Goal: Information Seeking & Learning: Learn about a topic

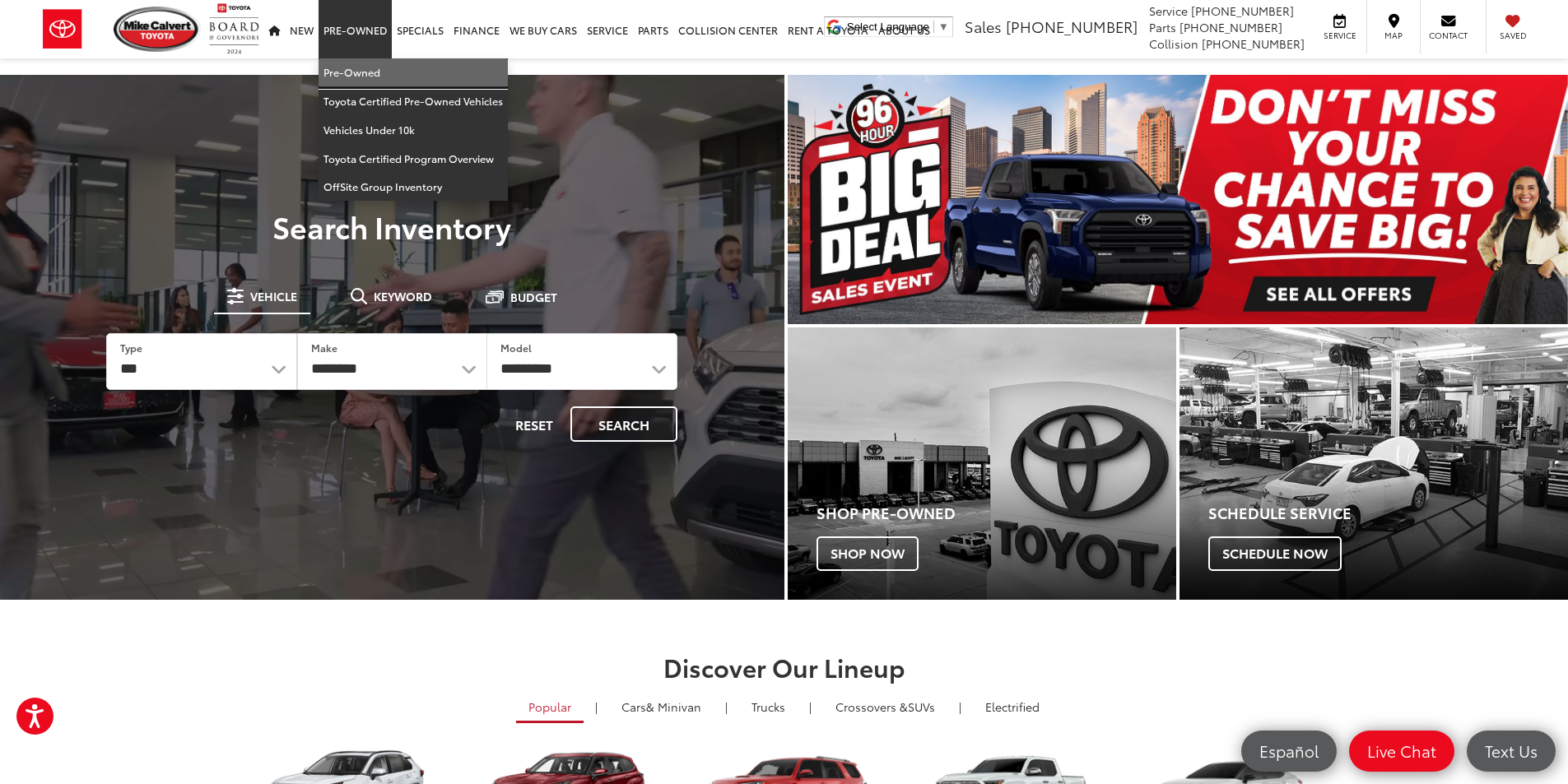
click at [350, 61] on link "Pre-Owned" at bounding box center [413, 73] width 189 height 28
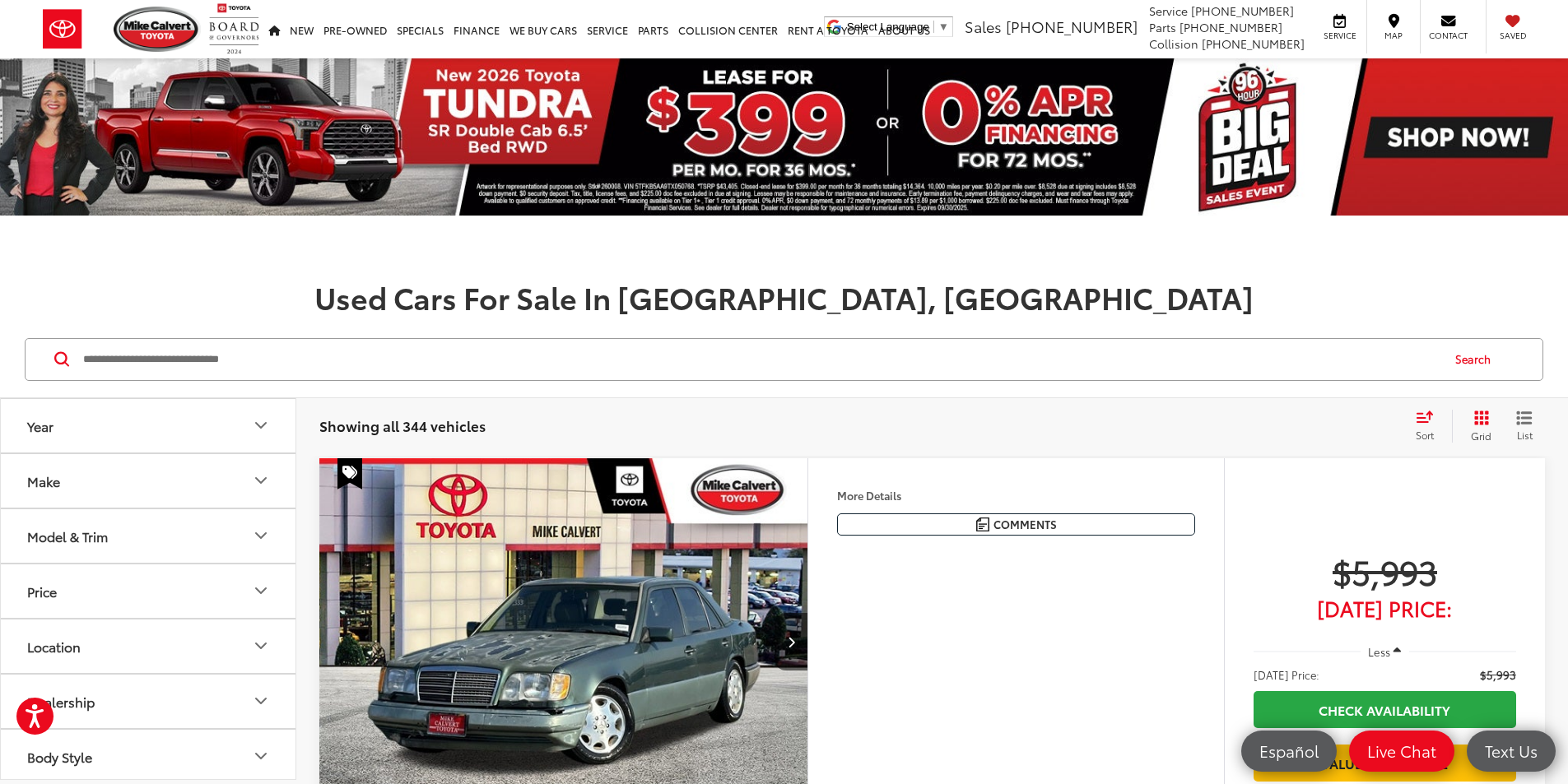
click at [243, 478] on button "Make" at bounding box center [149, 481] width 296 height 53
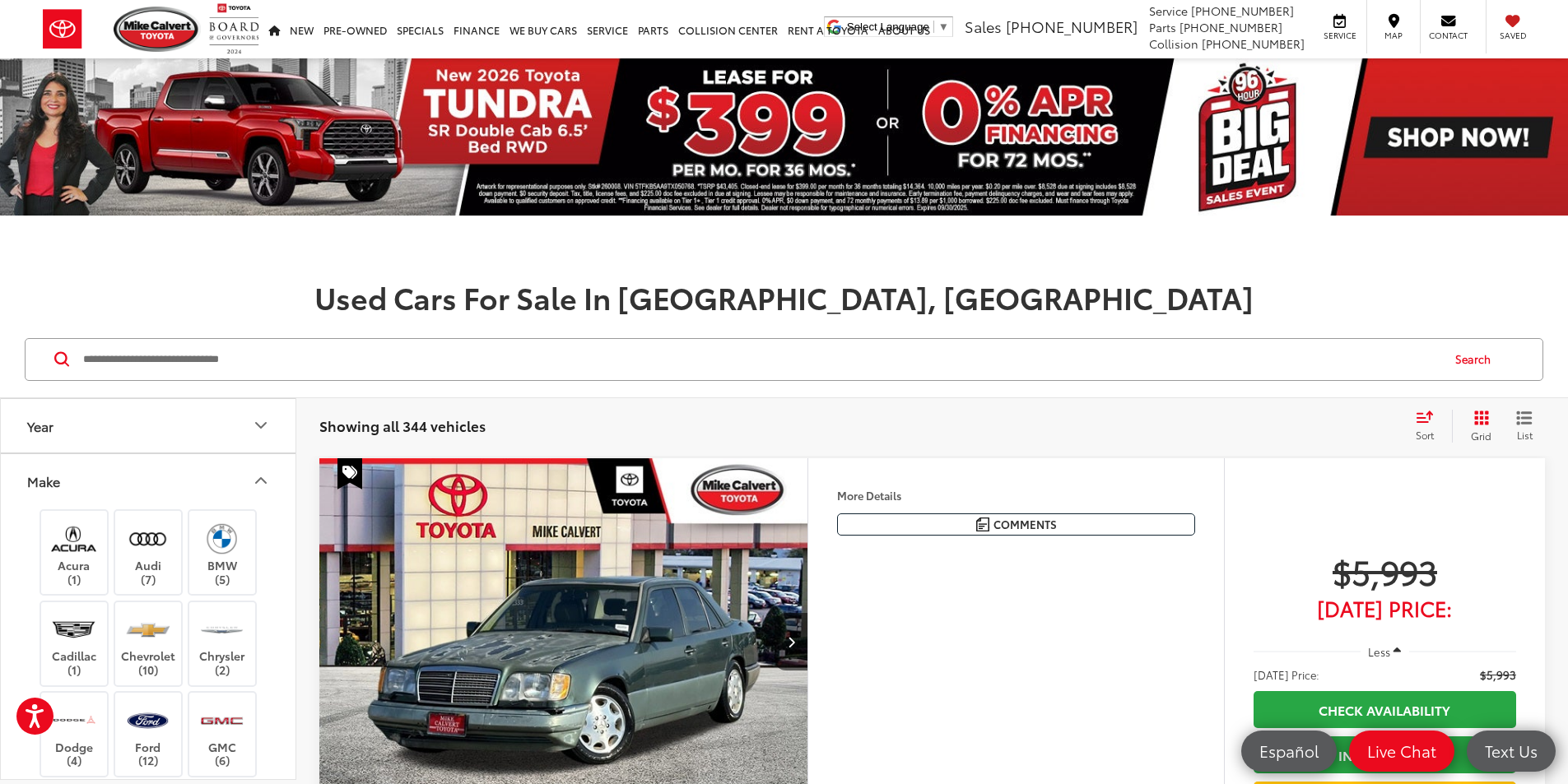
scroll to position [82, 0]
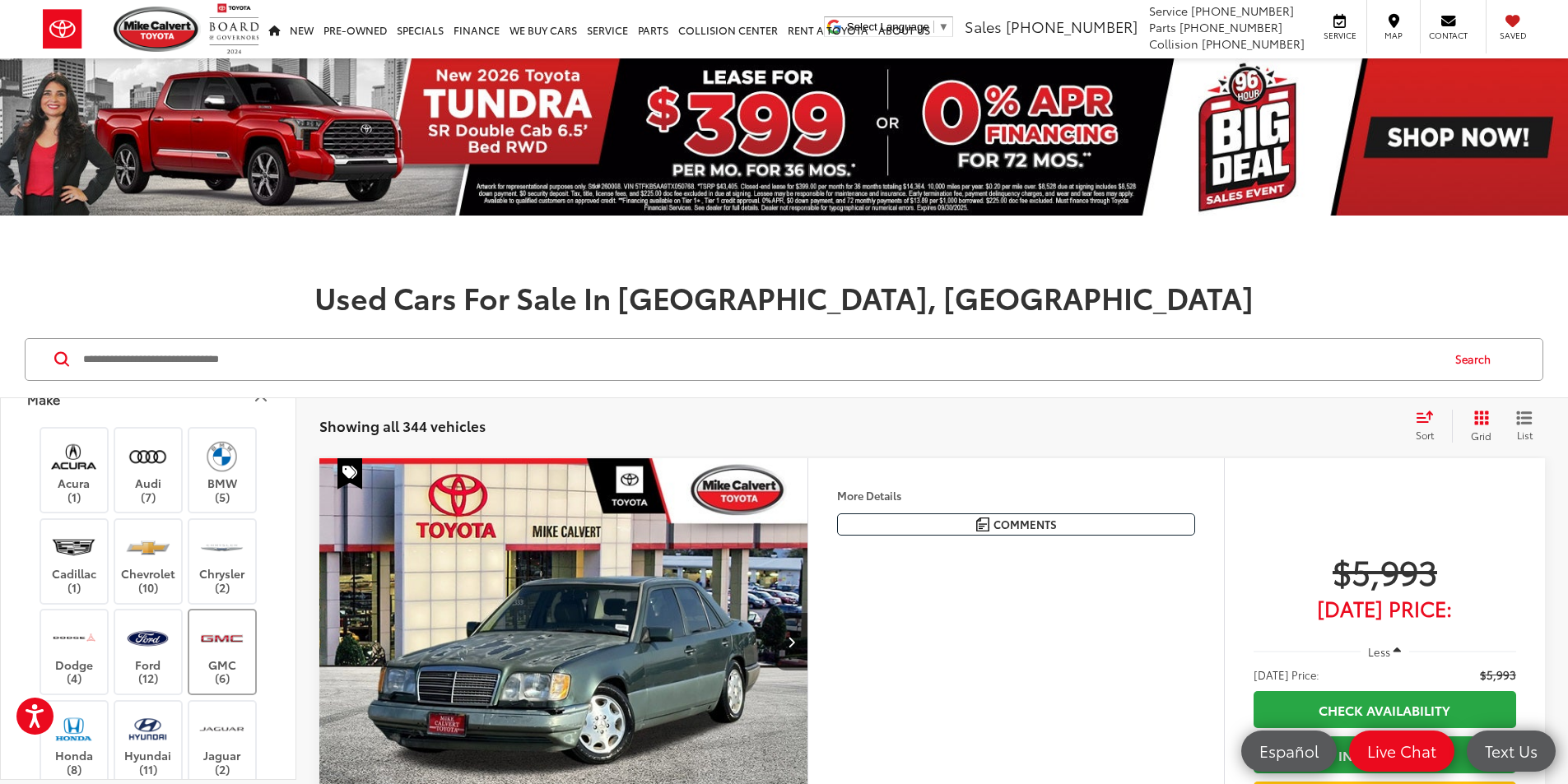
click at [223, 645] on img at bounding box center [222, 638] width 45 height 39
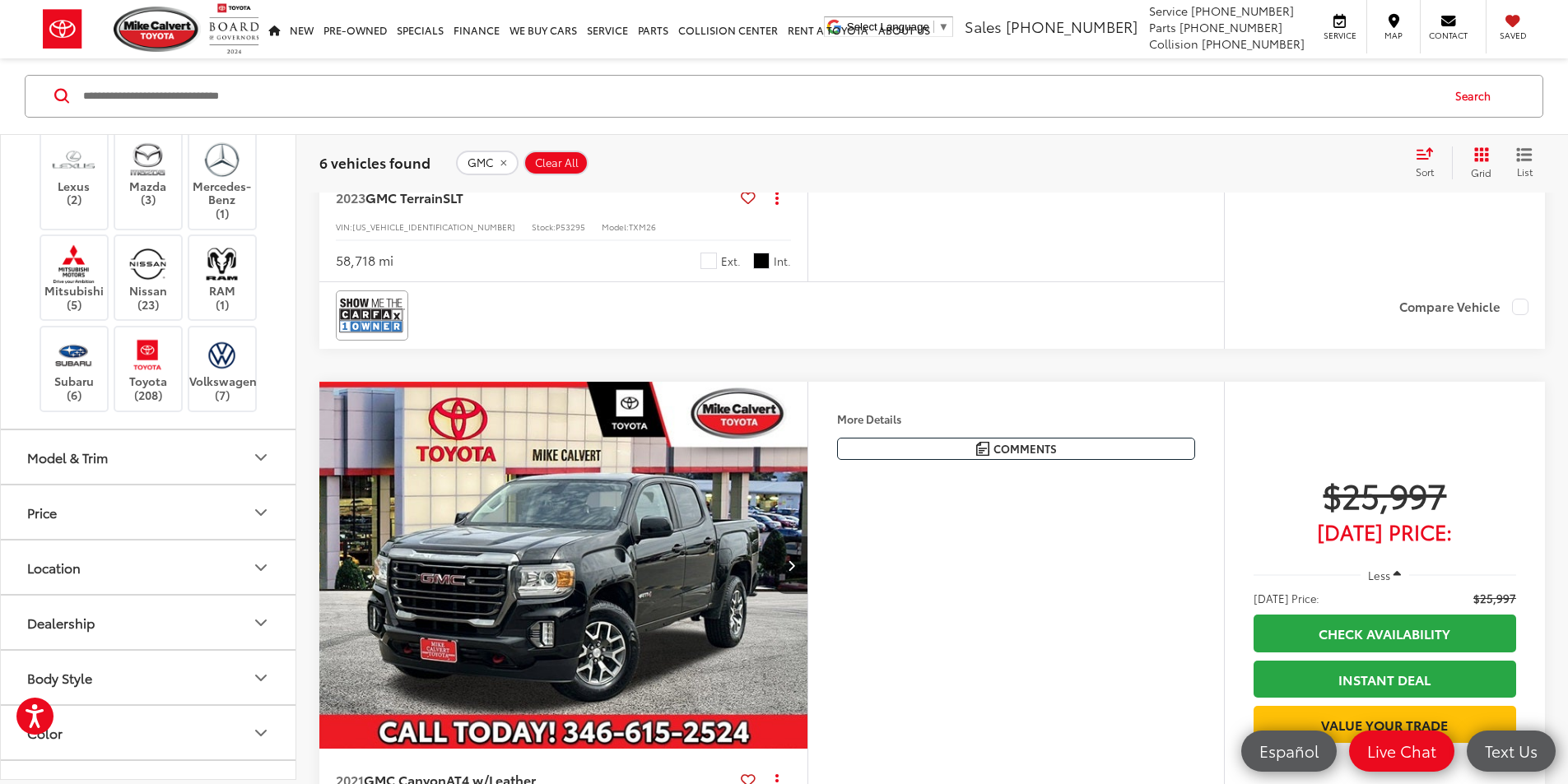
scroll to position [575, 0]
click at [261, 442] on icon "Model & Trim" at bounding box center [260, 451] width 19 height 19
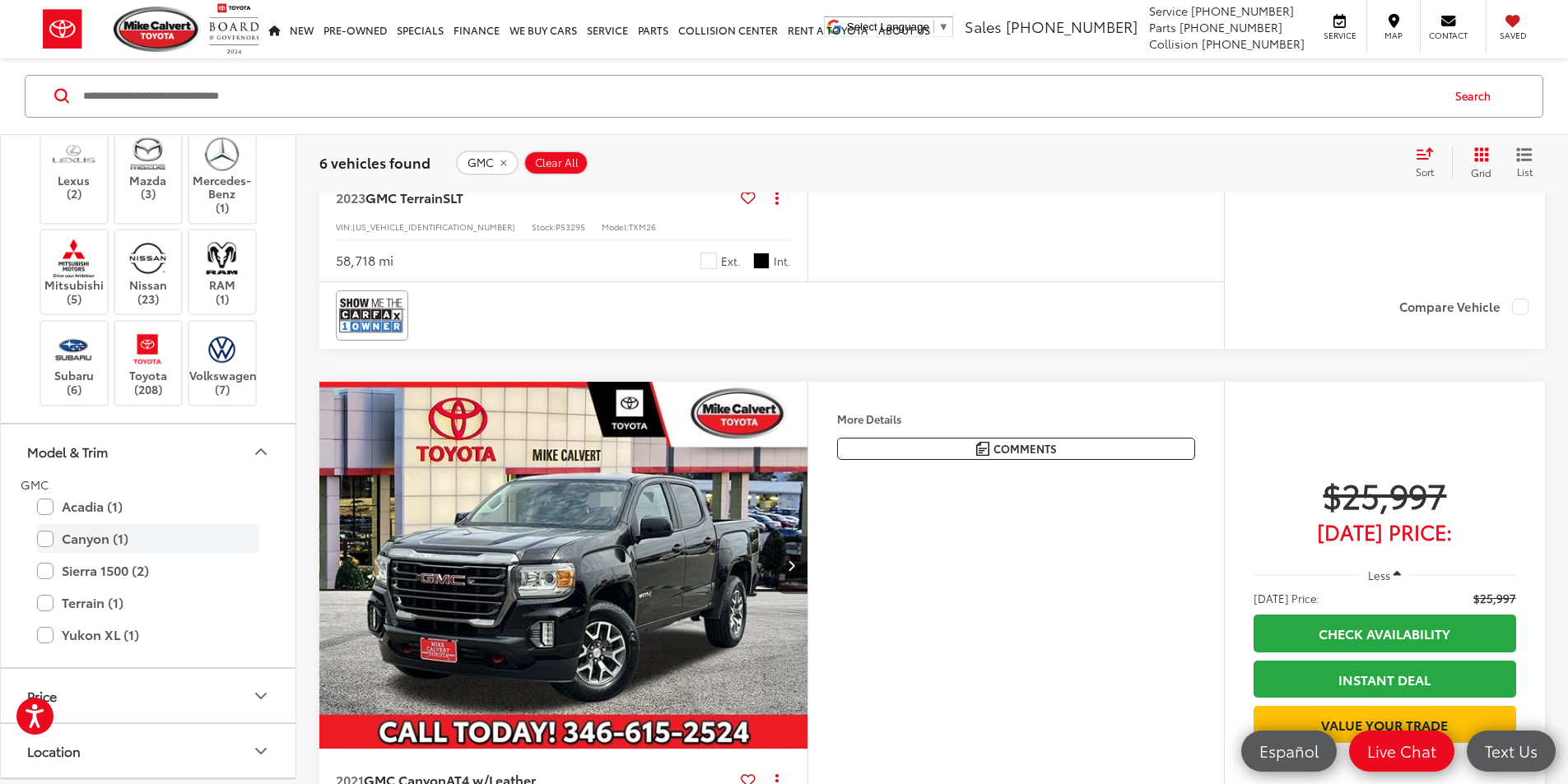
click at [52, 539] on label "Canyon (1)" at bounding box center [148, 539] width 223 height 28
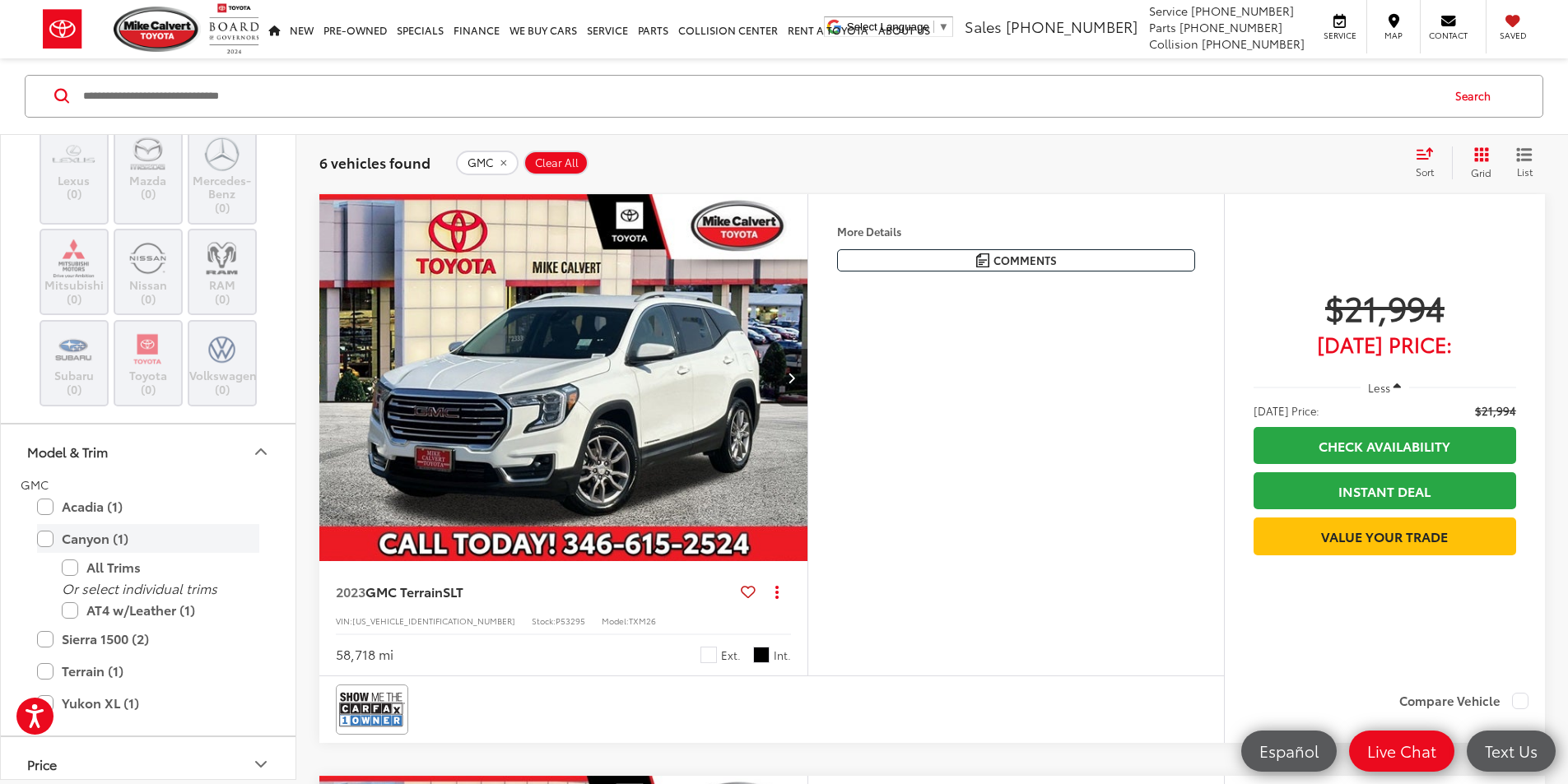
scroll to position [263, 0]
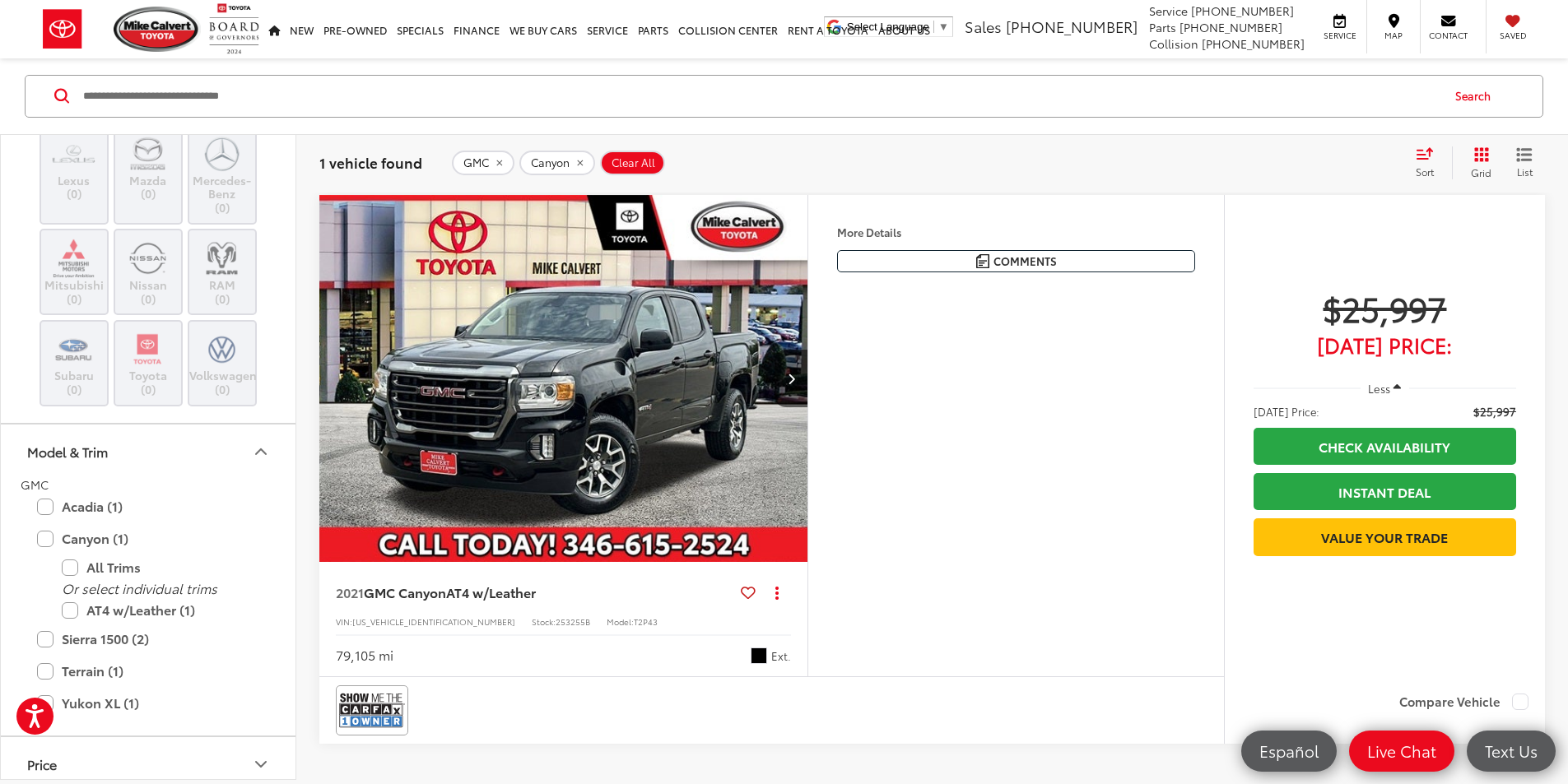
click at [708, 443] on img "2021 GMC Canyon AT4 w/Leather 0" at bounding box center [563, 379] width 490 height 368
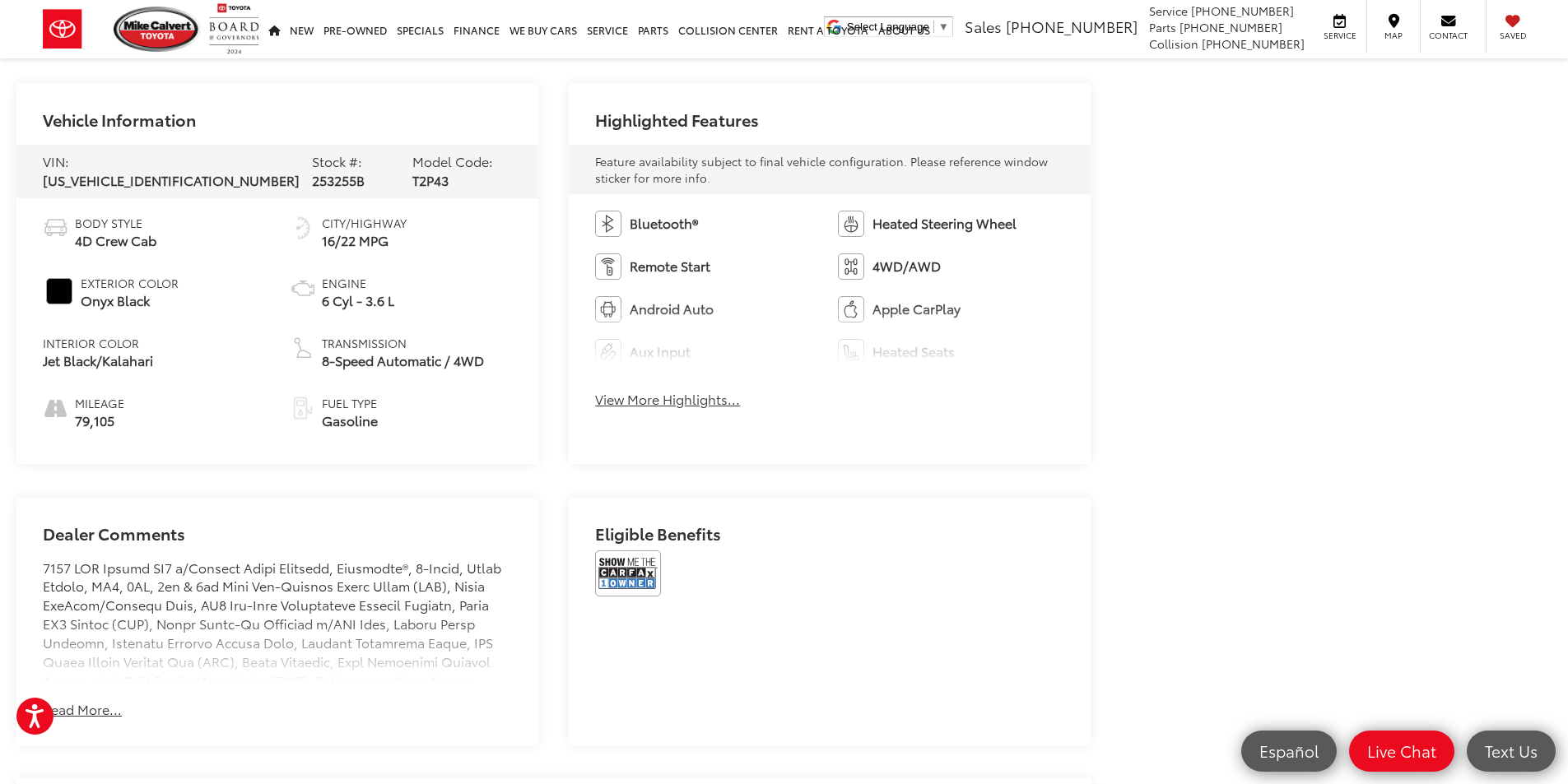
scroll to position [740, 0]
click at [632, 567] on img at bounding box center [628, 573] width 66 height 46
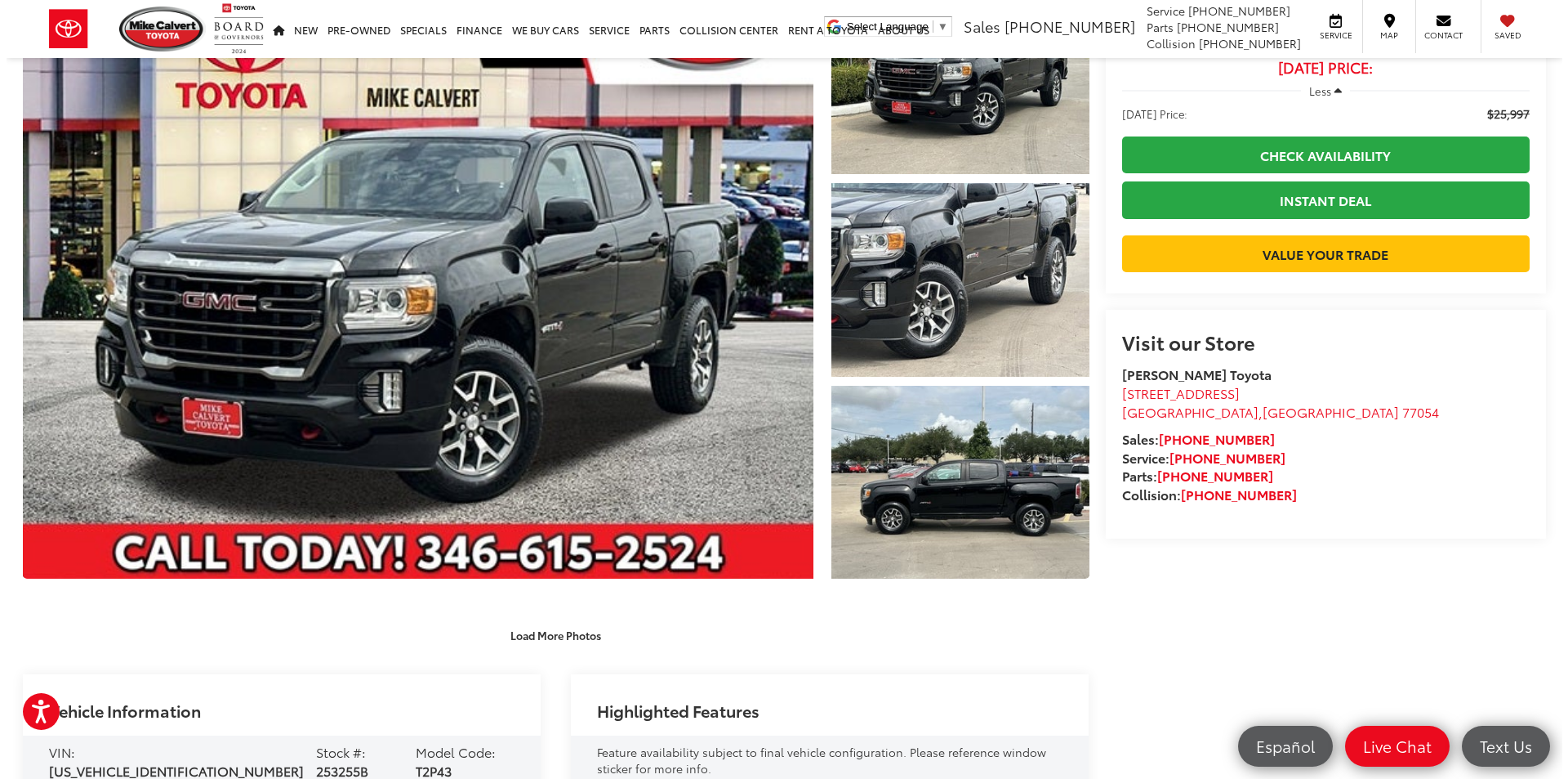
scroll to position [0, 0]
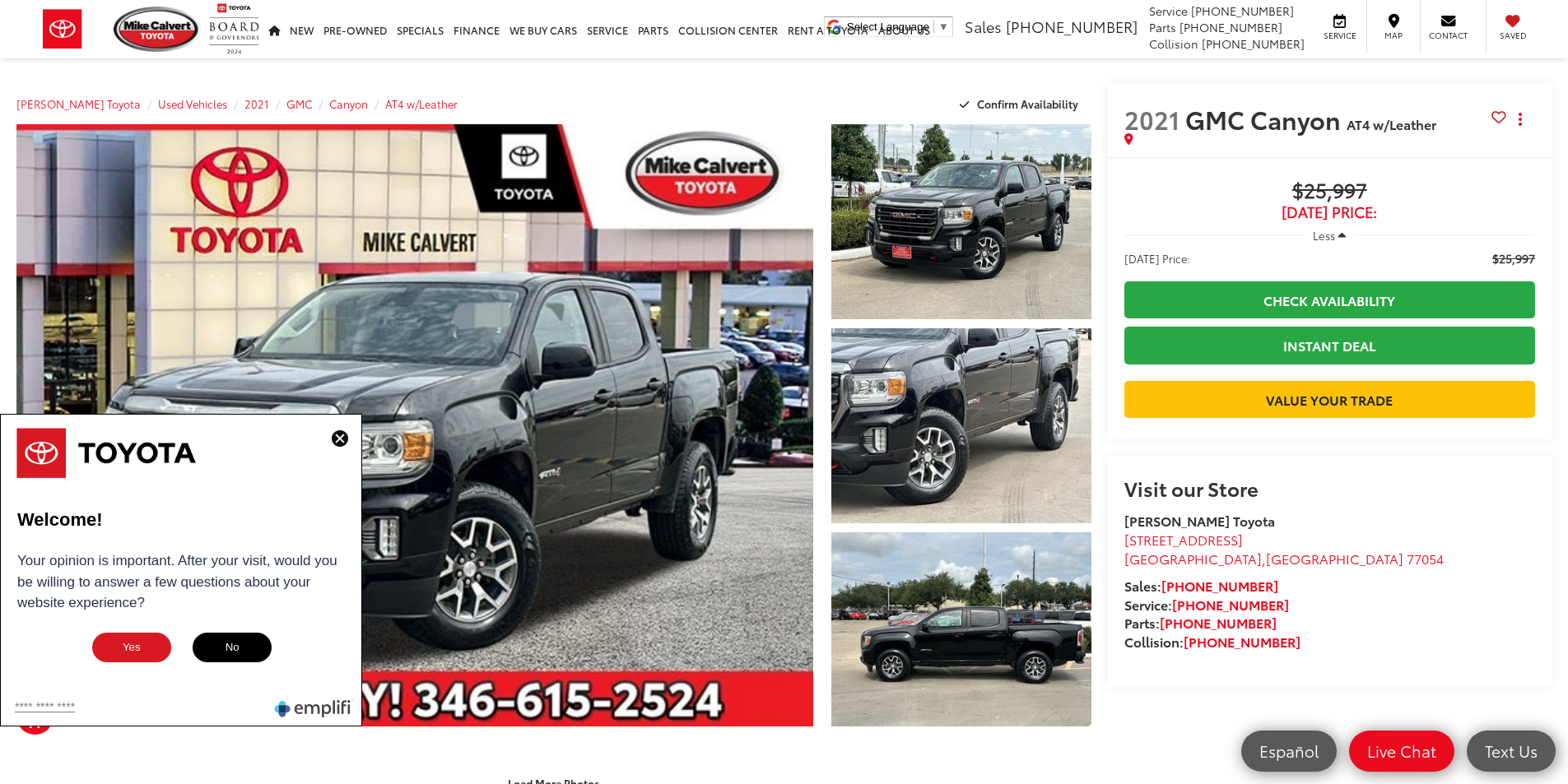
click at [338, 441] on img at bounding box center [340, 438] width 17 height 17
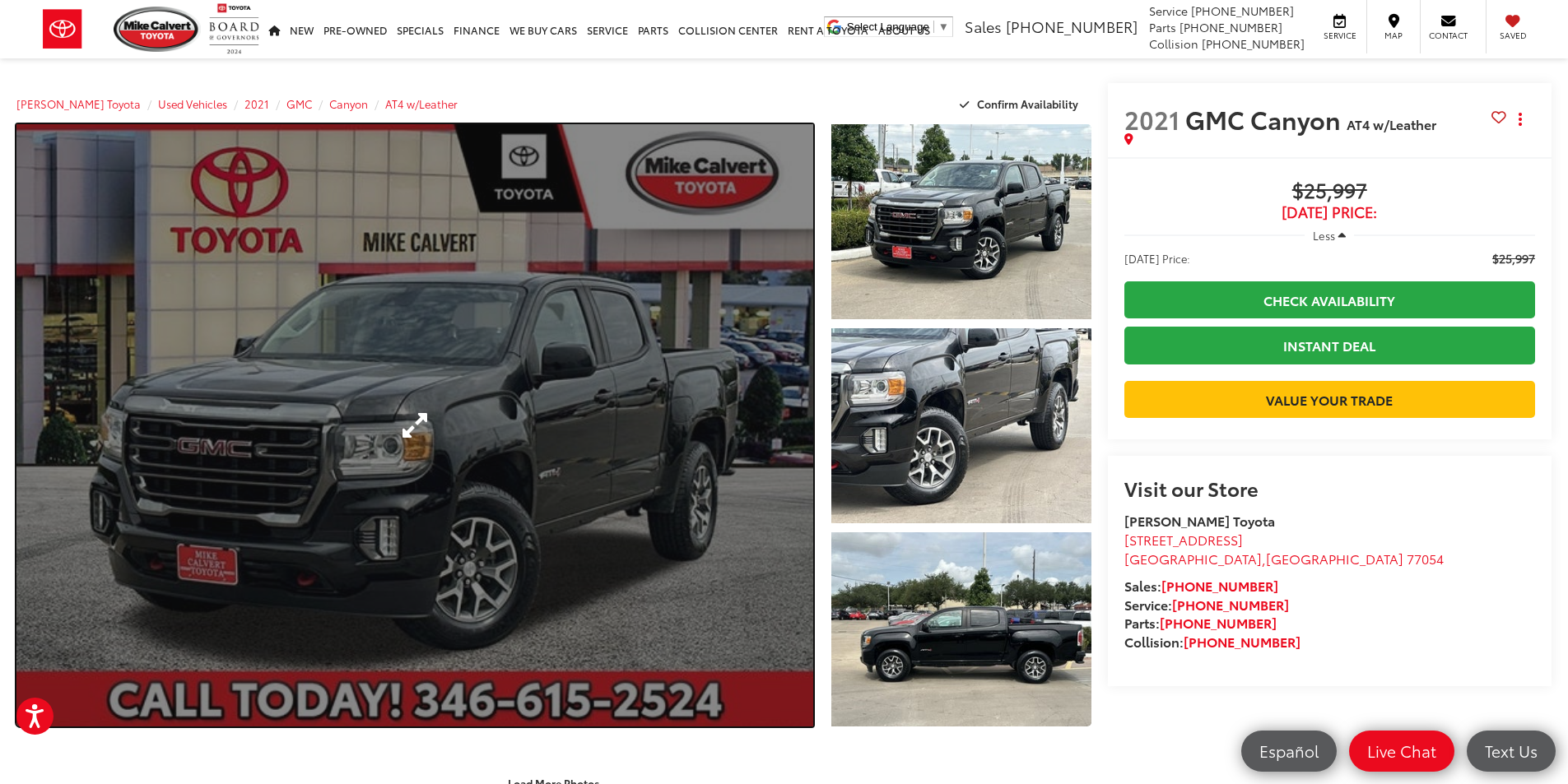
click at [582, 411] on link "Expand Photo 0" at bounding box center [415, 425] width 796 height 602
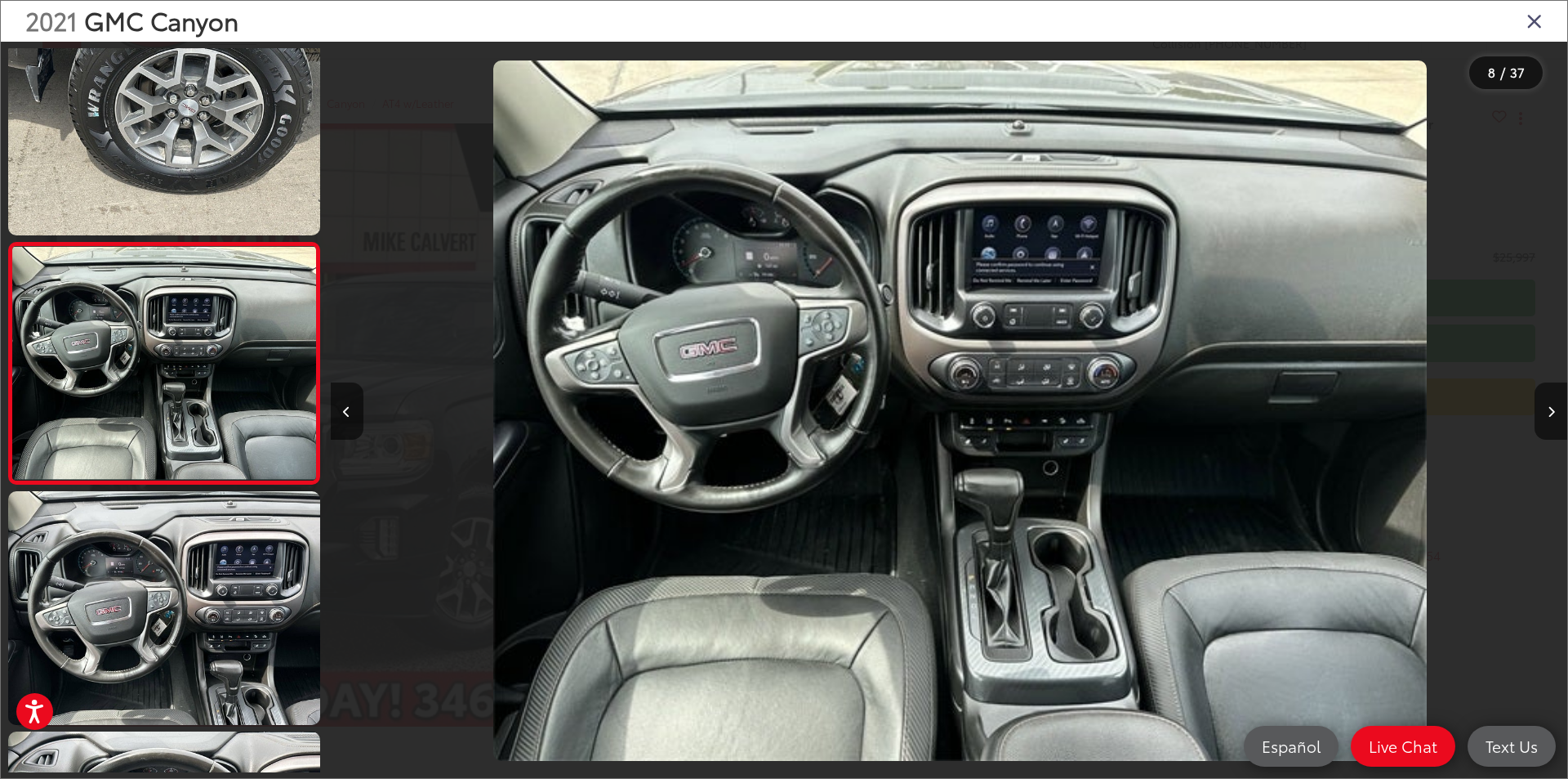
scroll to position [0, 8659]
